Goal: Task Accomplishment & Management: Manage account settings

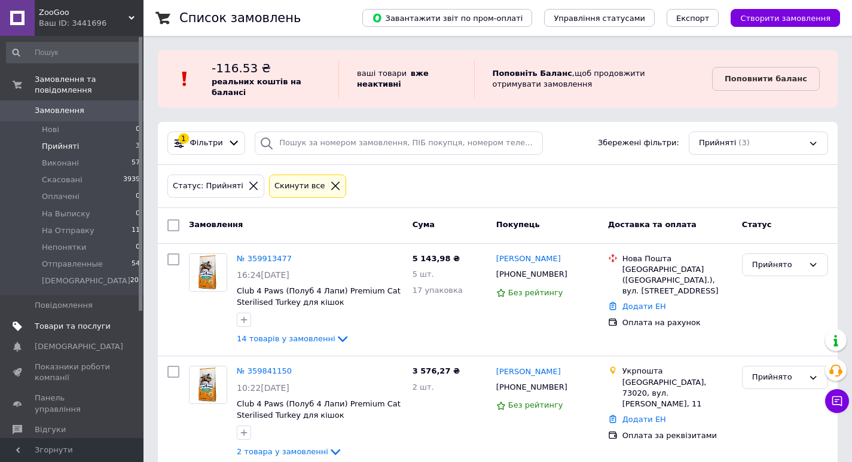
click at [66, 321] on span "Товари та послуги" at bounding box center [73, 326] width 76 height 11
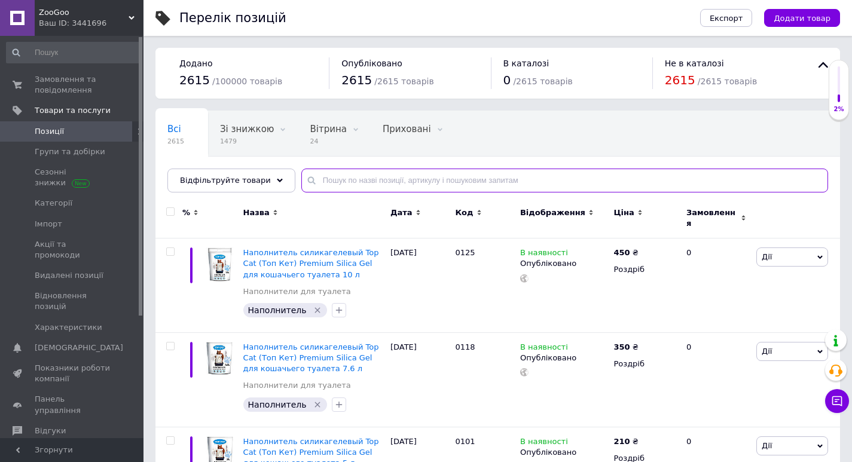
click at [385, 180] on input "text" at bounding box center [564, 181] width 527 height 24
click at [323, 180] on input "text" at bounding box center [564, 181] width 527 height 24
click at [307, 178] on input "text" at bounding box center [564, 181] width 527 height 24
drag, startPoint x: 308, startPoint y: 180, endPoint x: 354, endPoint y: 181, distance: 46.1
click at [354, 181] on input "text" at bounding box center [564, 181] width 527 height 24
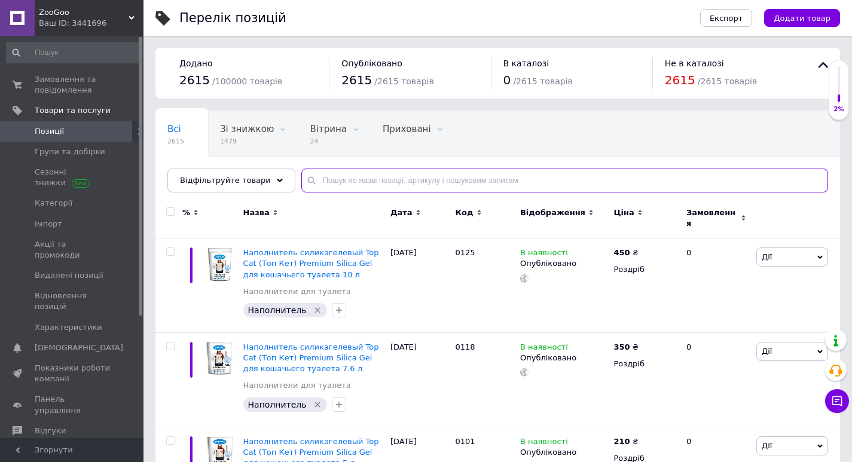
click at [307, 183] on input "text" at bounding box center [564, 181] width 527 height 24
click at [309, 183] on input "text" at bounding box center [564, 181] width 527 height 24
click at [247, 178] on span "Відфільтруйте товари" at bounding box center [225, 180] width 91 height 9
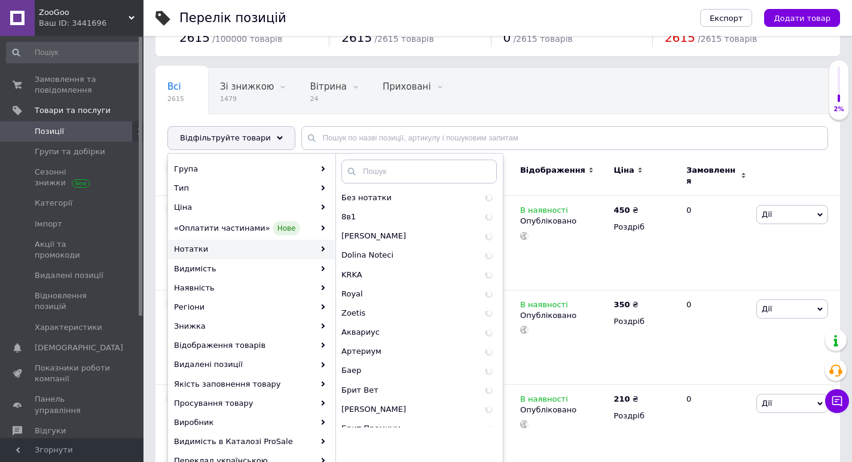
scroll to position [80, 0]
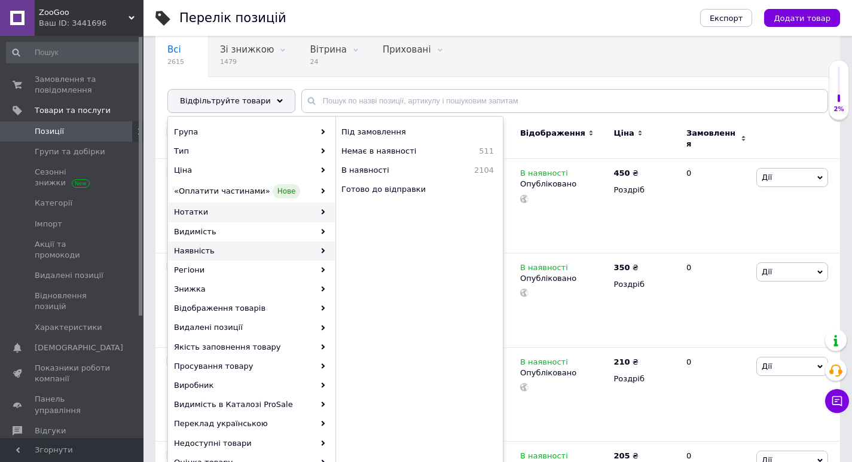
click at [200, 212] on div "Нотатки" at bounding box center [252, 212] width 166 height 19
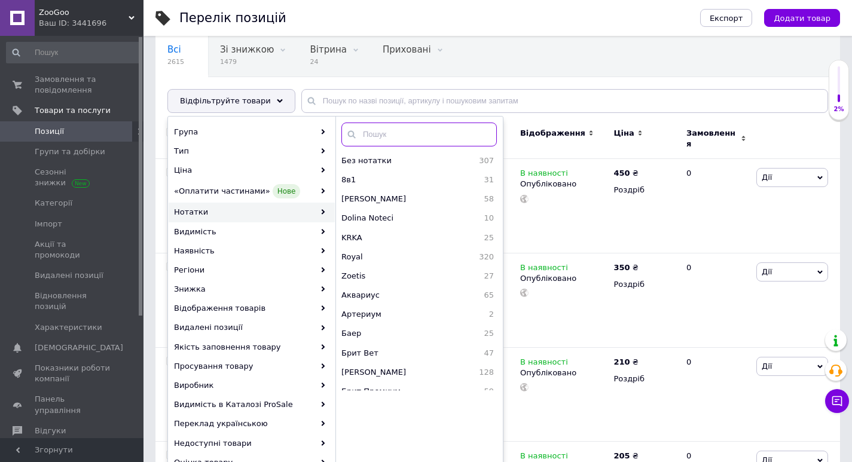
click at [374, 135] on input "text" at bounding box center [418, 135] width 155 height 24
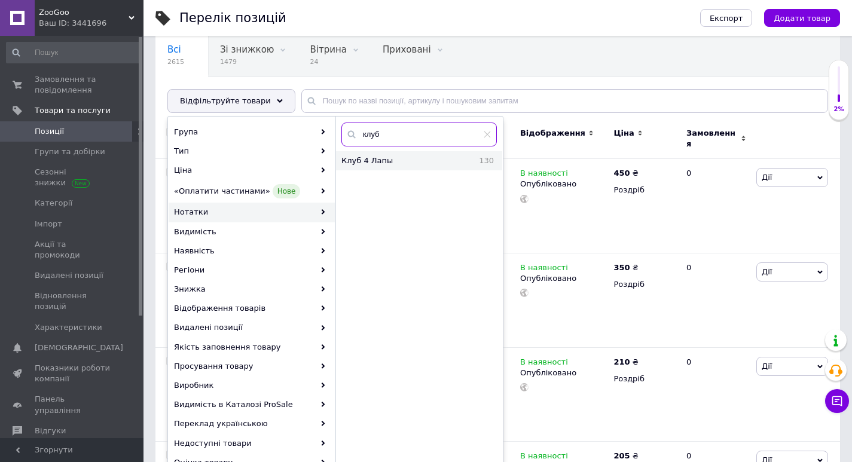
type input "клуб"
click at [371, 158] on span "Клуб 4 Лапы" at bounding box center [395, 160] width 109 height 11
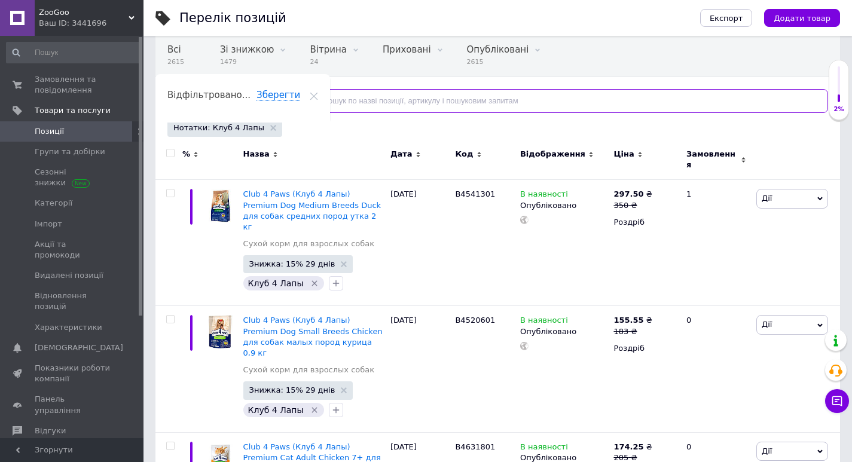
click at [385, 103] on input "text" at bounding box center [564, 101] width 527 height 24
type input "14"
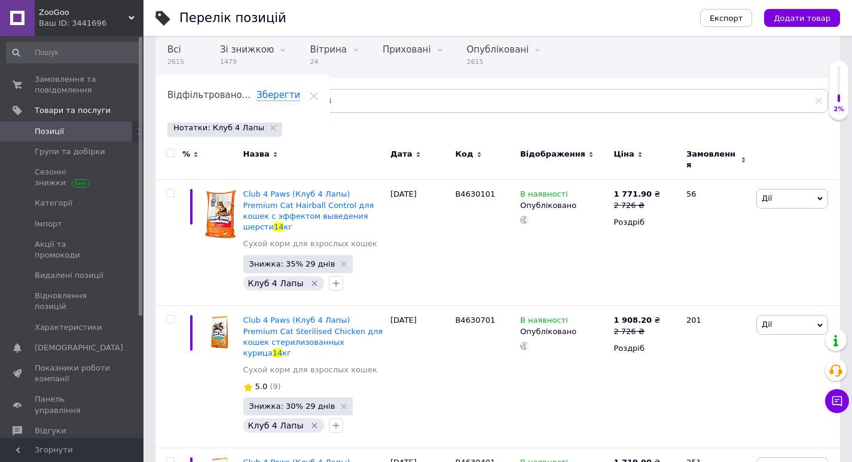
click at [273, 152] on icon at bounding box center [275, 154] width 5 height 5
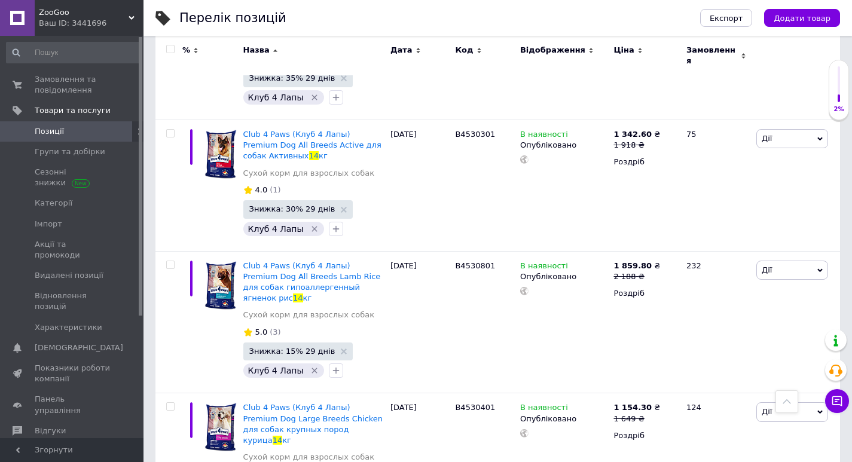
scroll to position [1882, 0]
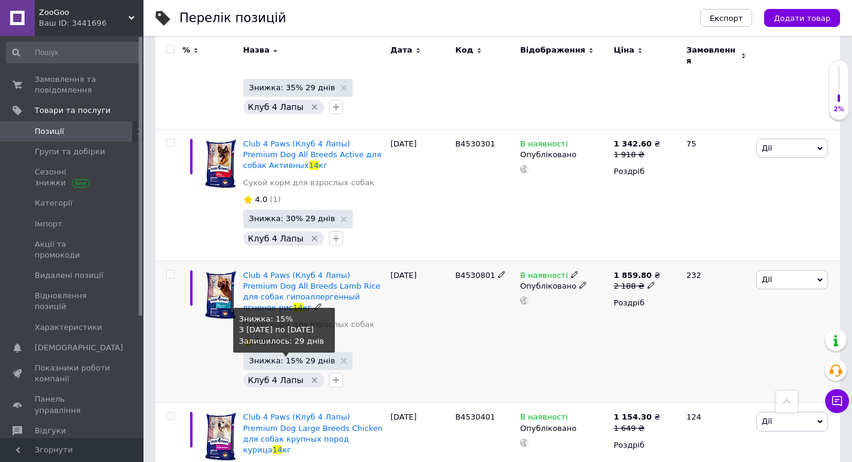
click at [290, 357] on span "Знижка: 15% 29 днів" at bounding box center [292, 361] width 86 height 8
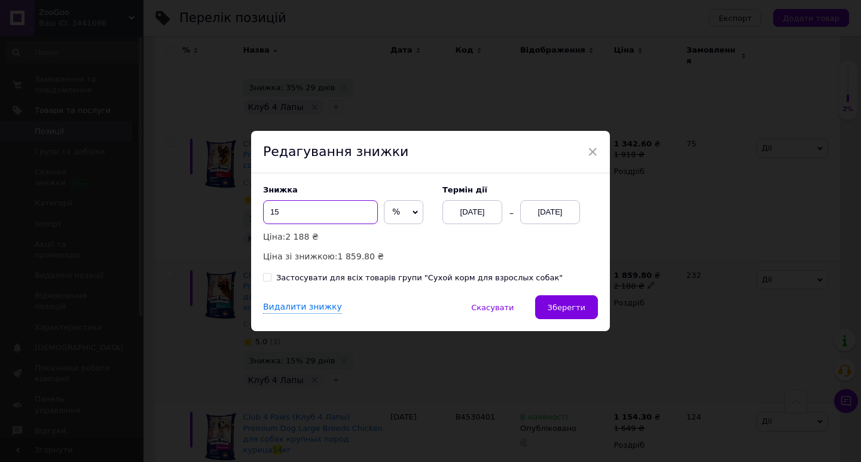
click at [283, 214] on input "15" at bounding box center [320, 212] width 115 height 24
type input "1"
type input "3"
type input "23"
click at [567, 306] on span "Зберегти" at bounding box center [567, 307] width 38 height 9
